Goal: Use online tool/utility: Use online tool/utility

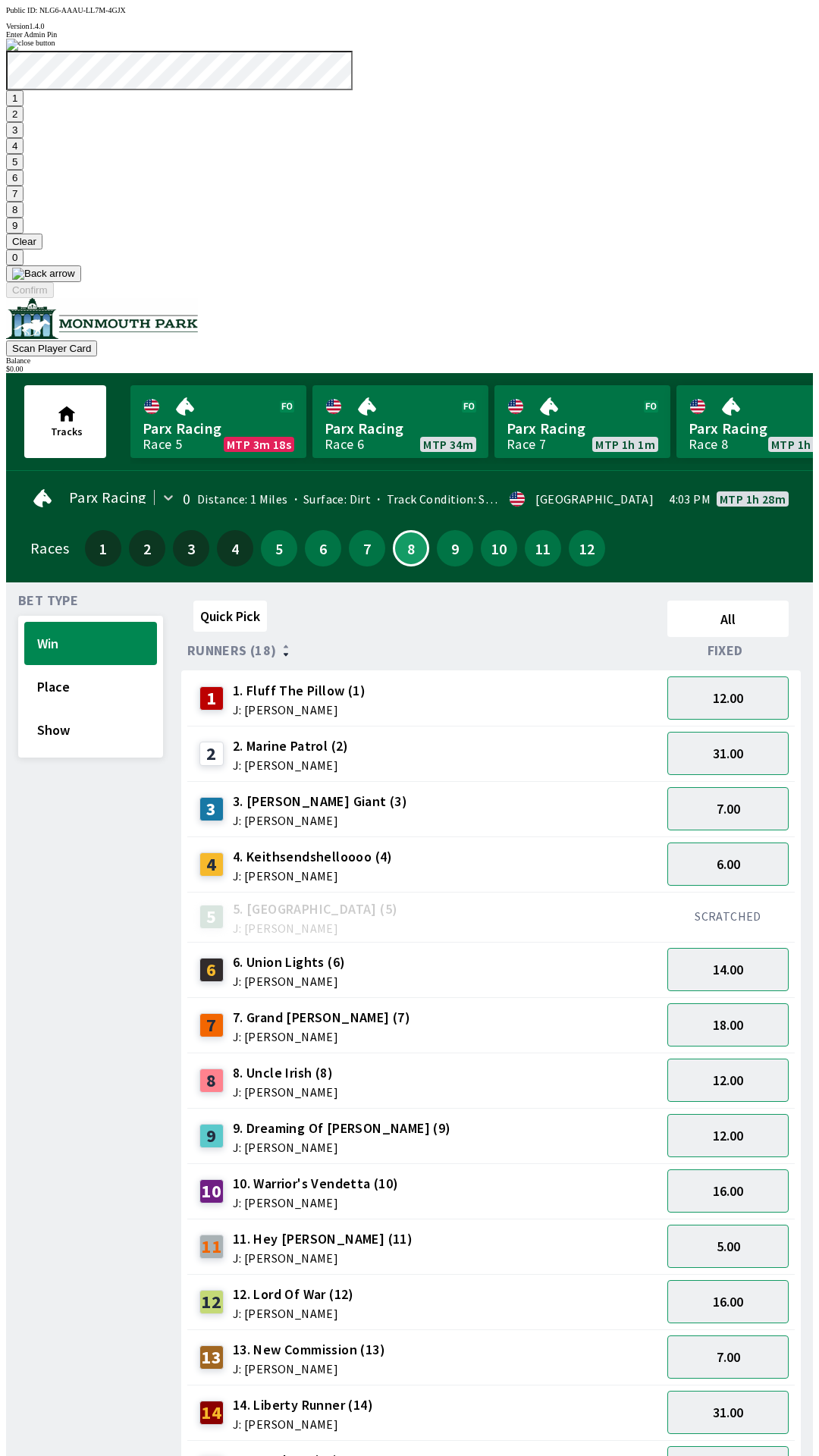
click at [24, 107] on button "1" at bounding box center [14, 99] width 17 height 16
click at [24, 233] on button "9" at bounding box center [14, 225] width 17 height 16
click at [24, 201] on button "7" at bounding box center [14, 193] width 17 height 16
click at [24, 138] on button "3" at bounding box center [14, 130] width 17 height 16
click at [54, 298] on button "Confirm" at bounding box center [30, 290] width 48 height 16
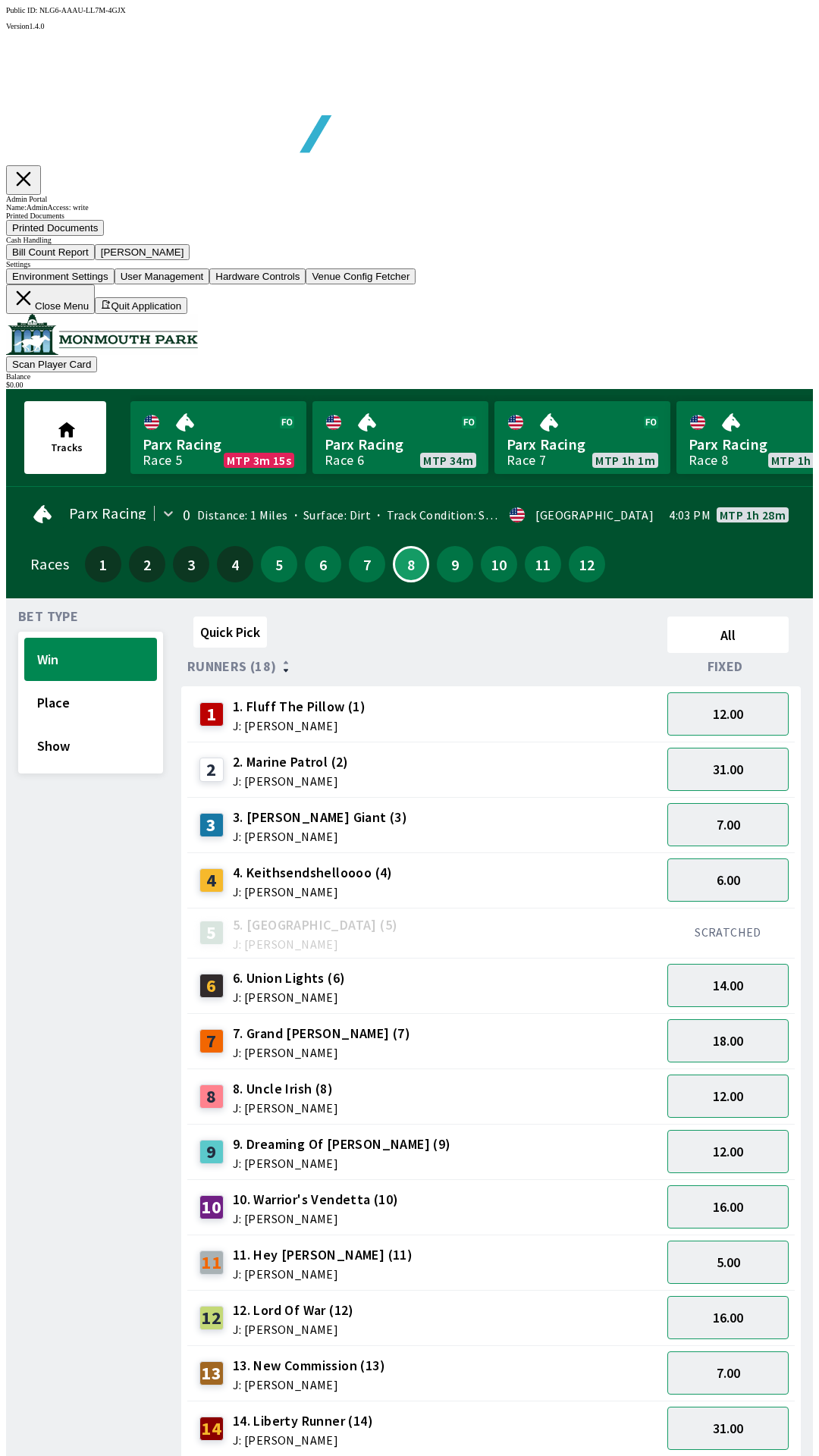
click at [95, 260] on button "Bill Count Report" at bounding box center [50, 252] width 89 height 16
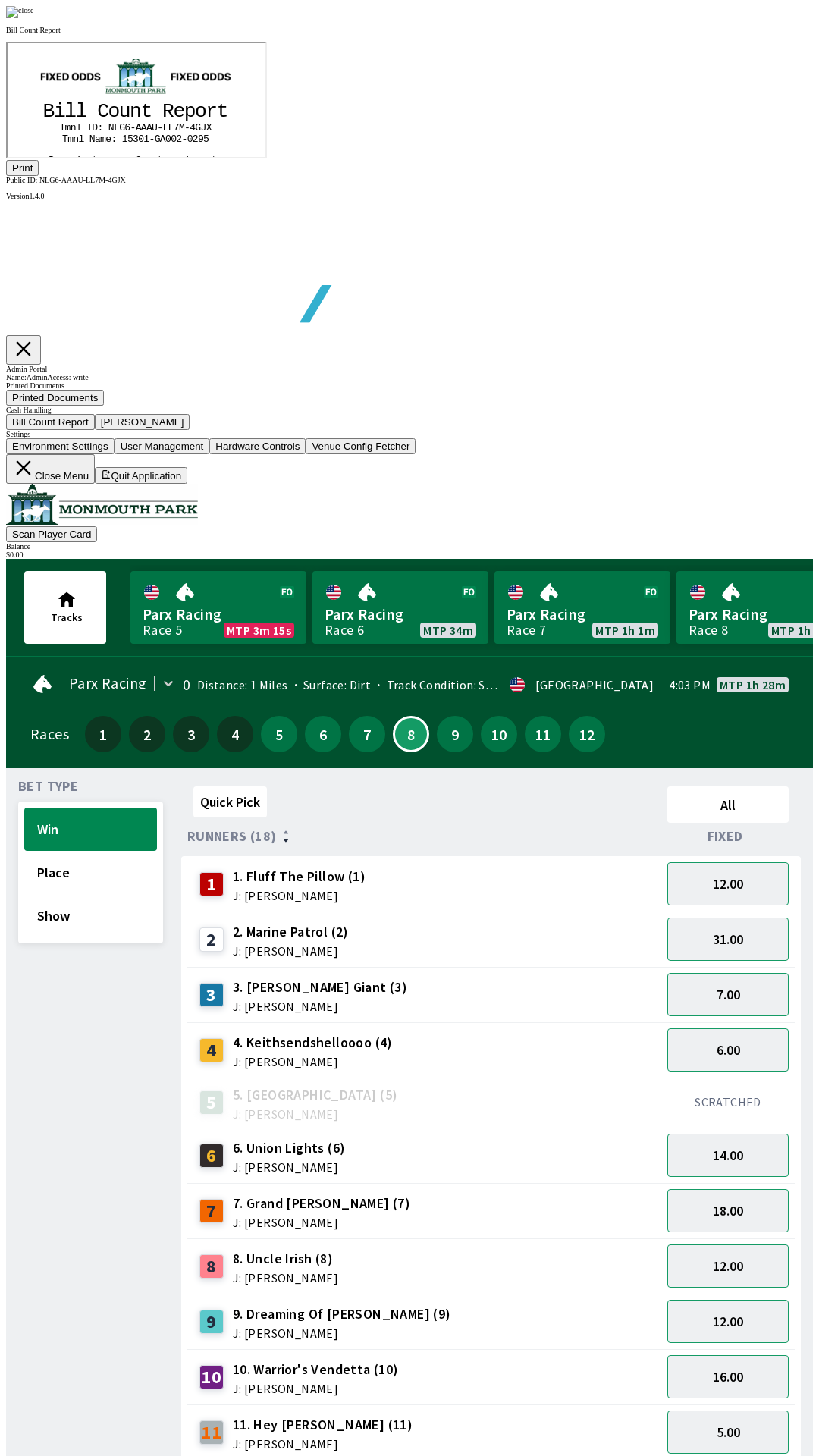
click at [39, 176] on button "Print" at bounding box center [22, 168] width 33 height 16
click at [34, 18] on img at bounding box center [20, 12] width 28 height 12
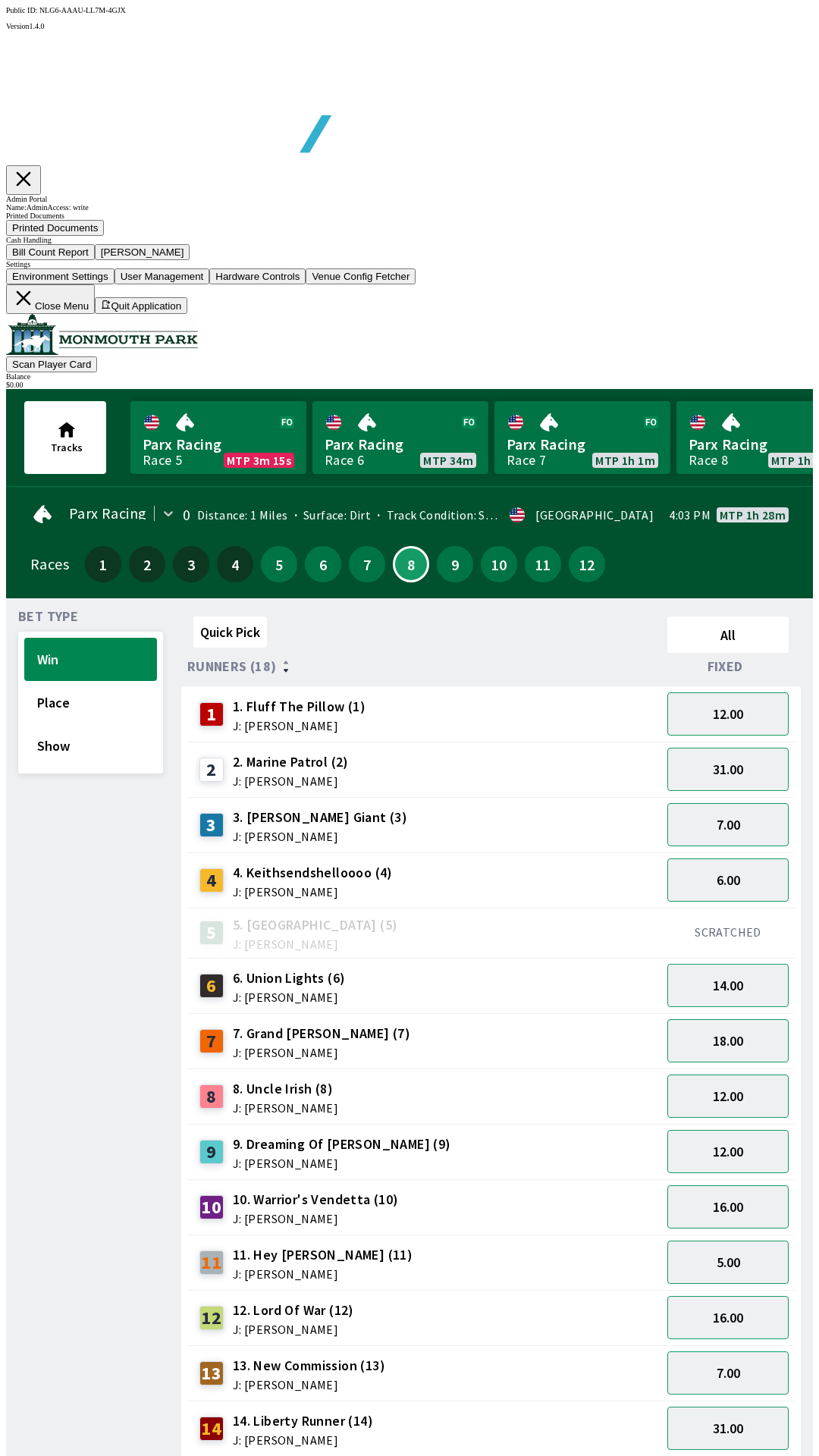
click at [190, 260] on button "[PERSON_NAME]" at bounding box center [142, 252] width 96 height 16
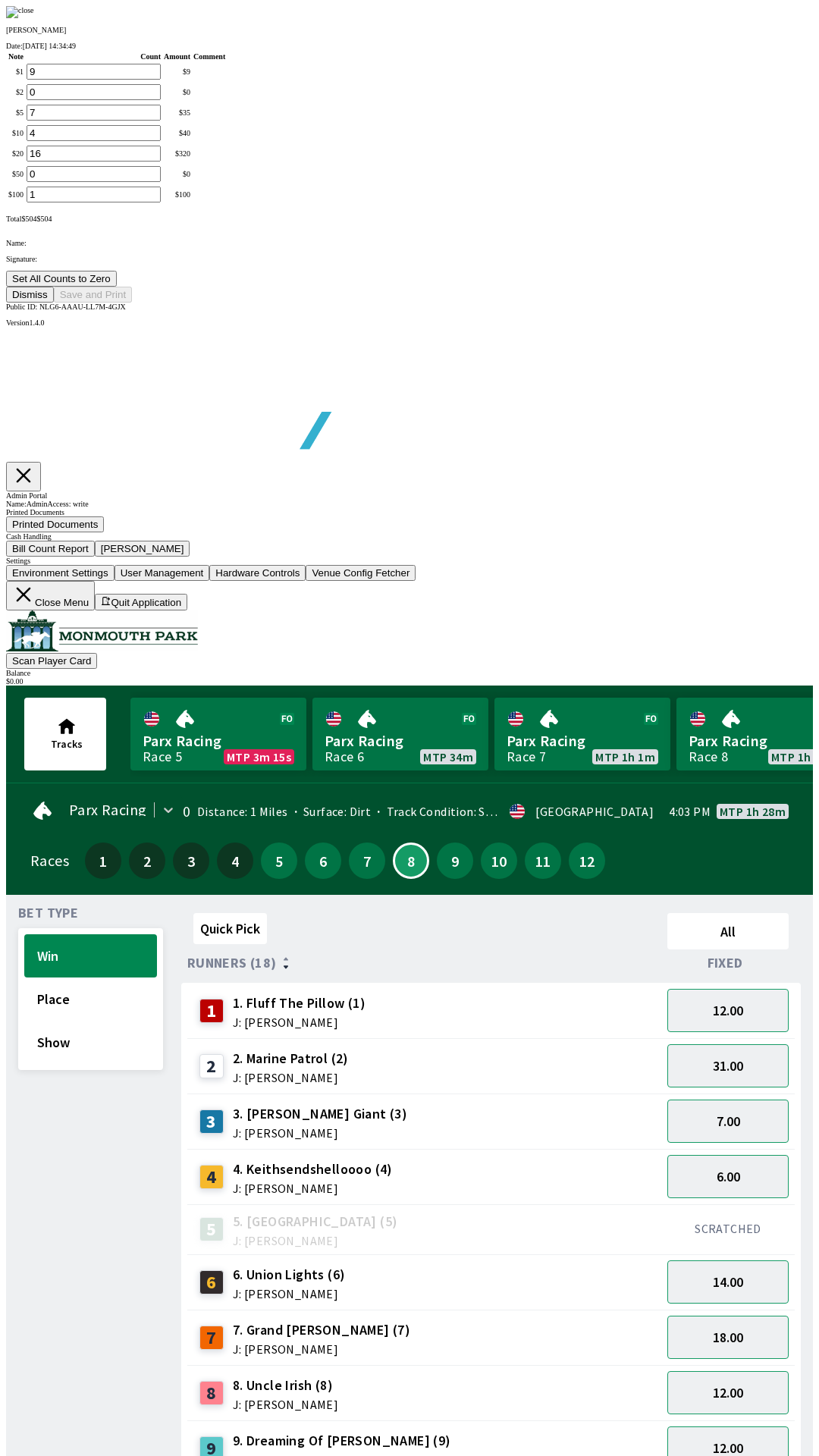
click at [117, 287] on button "Set All Counts to Zero" at bounding box center [61, 279] width 111 height 16
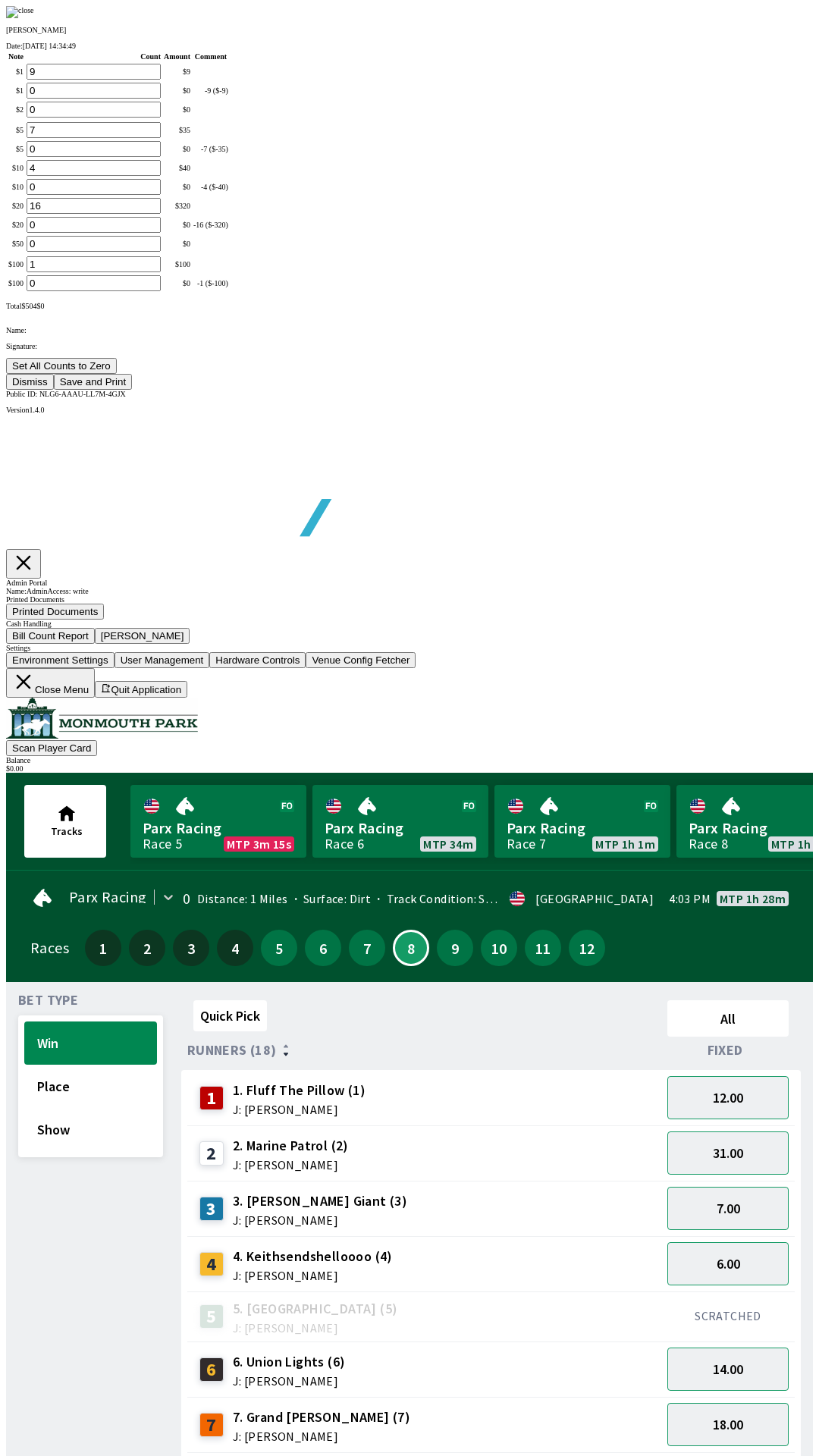
click at [132, 390] on button "Save and Print" at bounding box center [93, 382] width 78 height 16
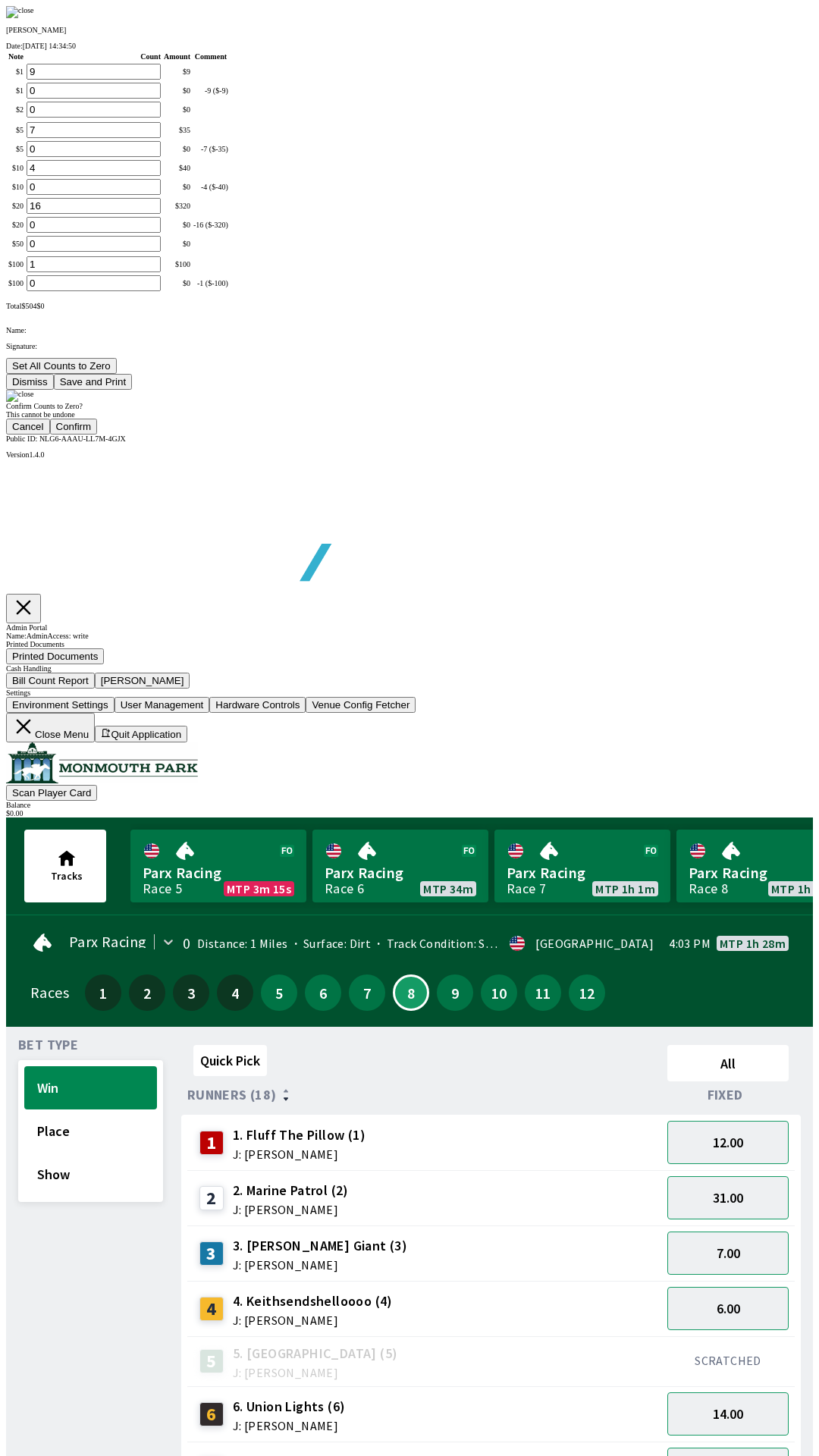
click at [98, 435] on button "Confirm" at bounding box center [74, 427] width 48 height 16
click at [728, 402] on div at bounding box center [410, 396] width 807 height 12
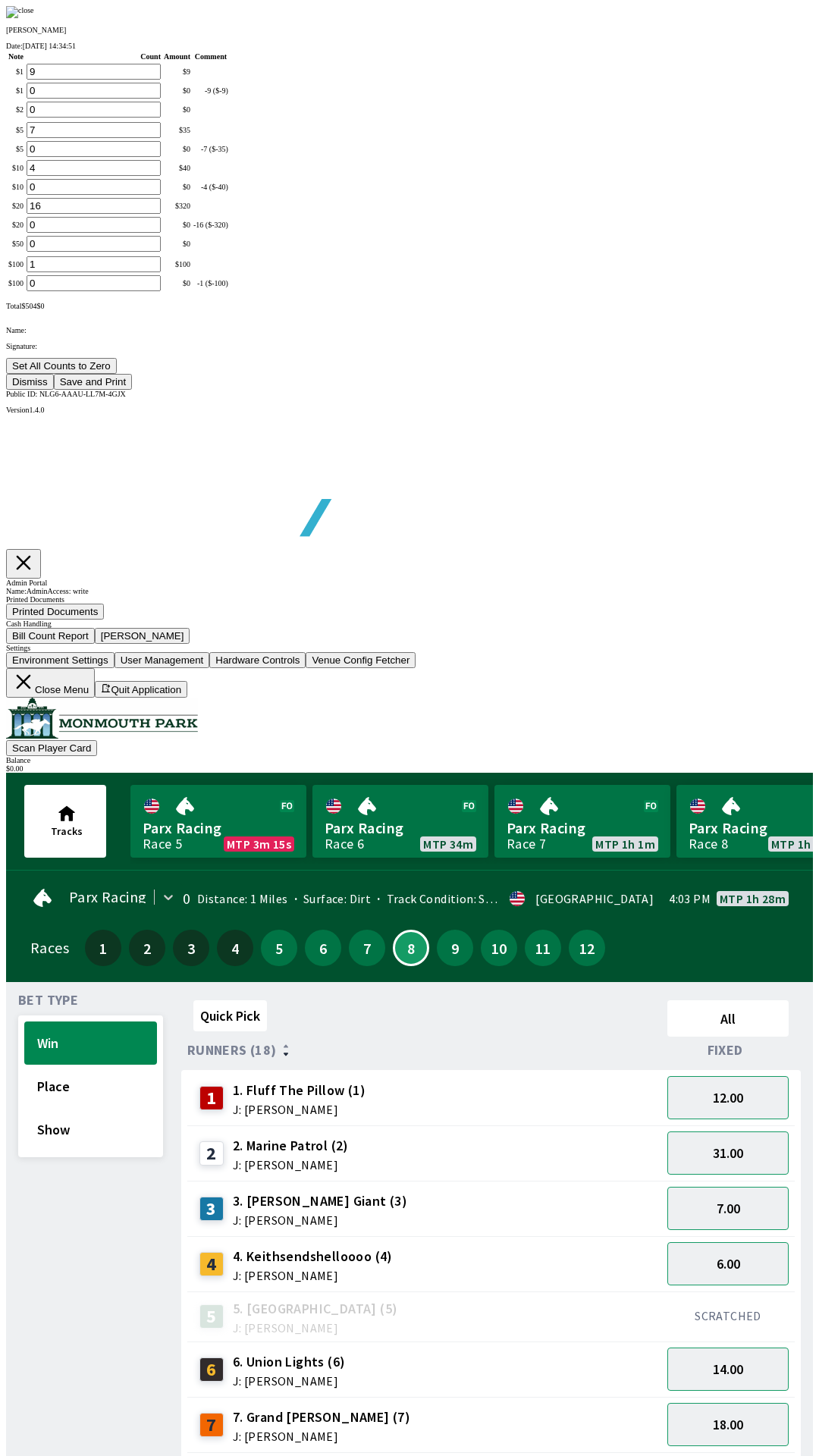
click at [54, 390] on button "Dismiss" at bounding box center [30, 382] width 48 height 16
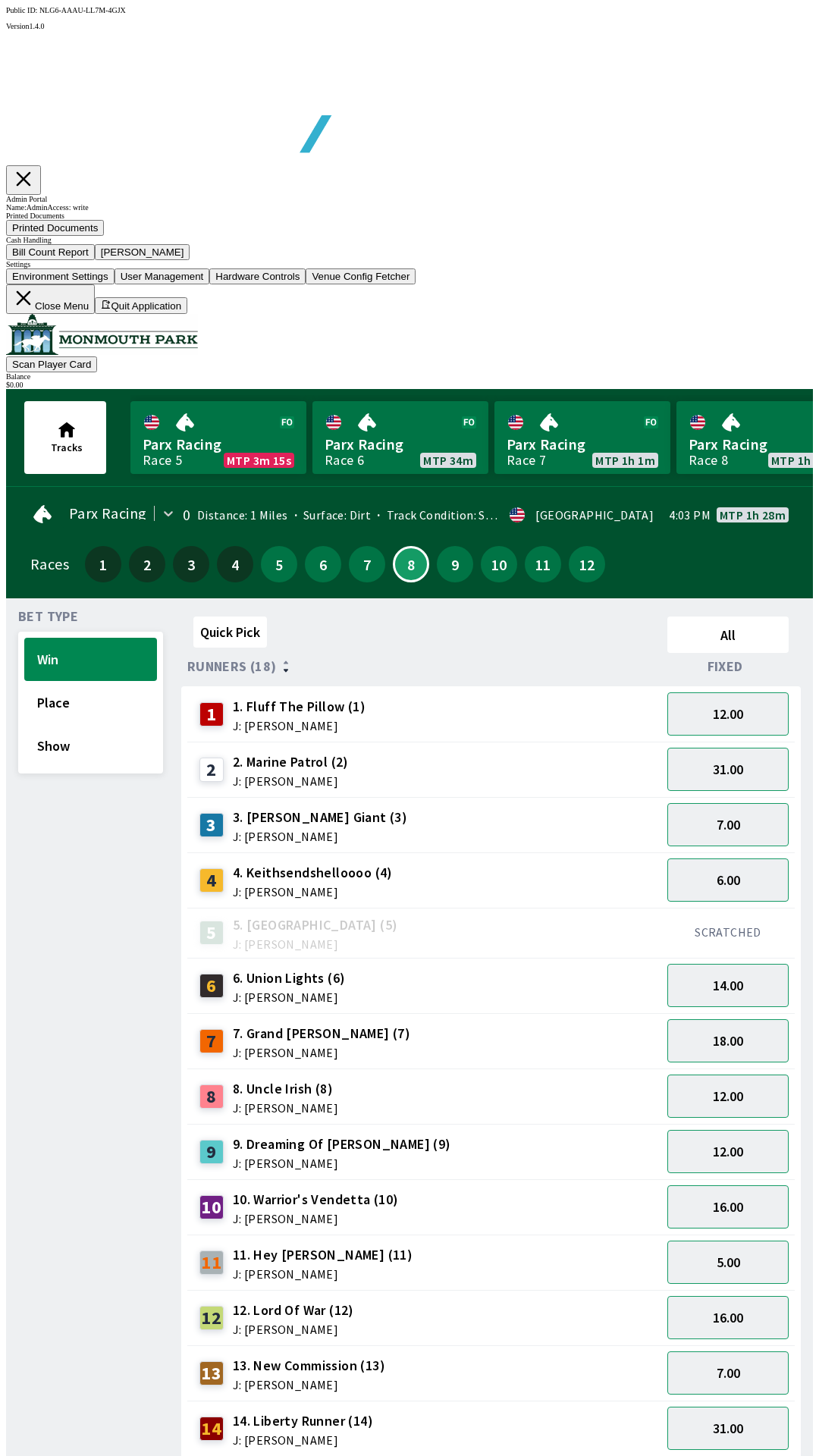
click at [95, 314] on button "Close Menu" at bounding box center [50, 299] width 89 height 30
